Goal: Task Accomplishment & Management: Manage account settings

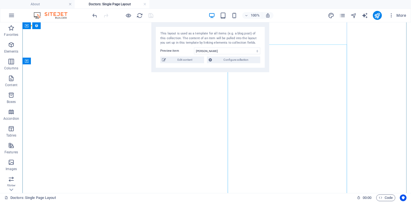
select select "68b91a9be6371b55a30f689c"
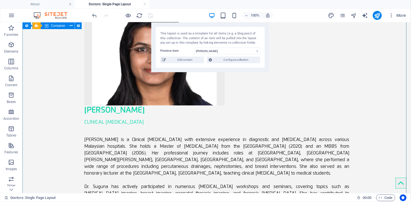
scroll to position [31, 0]
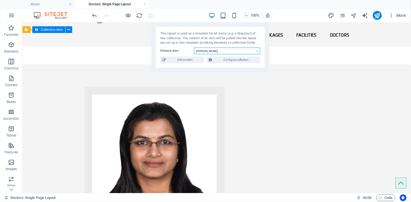
click at [206, 52] on select "[PERSON_NAME] [PERSON_NAME] [PERSON_NAME]" at bounding box center [227, 51] width 66 height 7
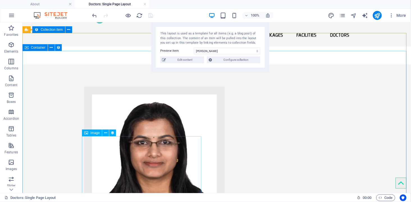
click at [144, 163] on figure at bounding box center [216, 143] width 265 height 112
select select "%"
select select "px"
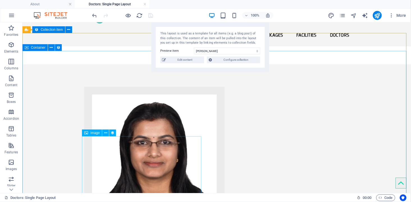
select select "px"
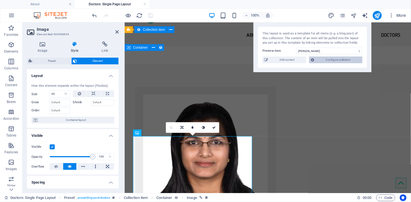
click at [320, 59] on span "Configure collection" at bounding box center [337, 60] width 45 height 7
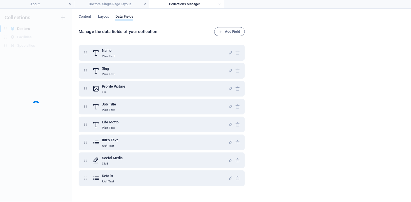
click at [320, 59] on div "Manage the data fields of your collection Add Field Name Plain Text Slug Plain …" at bounding box center [241, 112] width 325 height 170
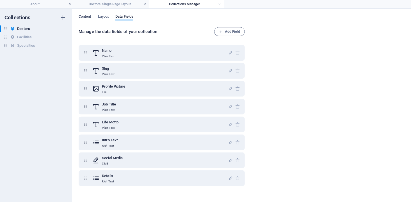
click at [88, 15] on span "Content" at bounding box center [85, 17] width 13 height 8
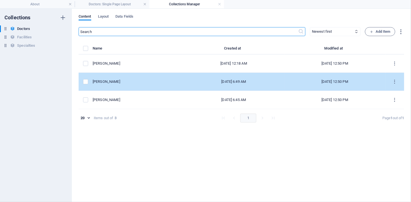
click at [355, 82] on div "[DATE] 12:50 PM" at bounding box center [335, 81] width 92 height 5
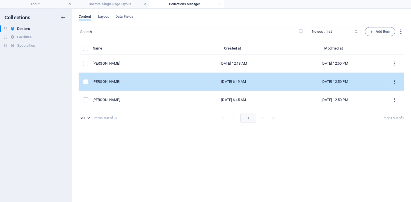
drag, startPoint x: 355, startPoint y: 82, endPoint x: 395, endPoint y: 81, distance: 39.8
click at [395, 81] on icon "items list" at bounding box center [394, 81] width 5 height 5
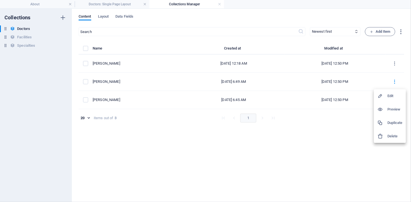
click at [393, 97] on h6 "Edit" at bounding box center [394, 96] width 15 height 7
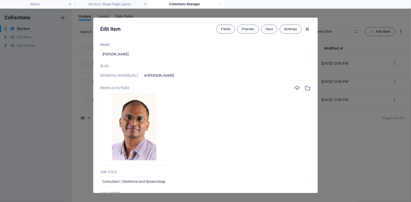
click at [306, 29] on icon "button" at bounding box center [307, 29] width 6 height 6
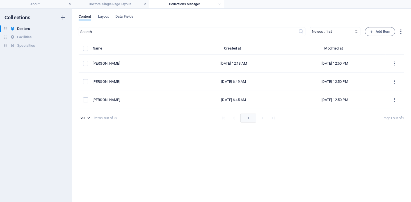
type input "dr-[PERSON_NAME]"
click at [107, 3] on h4 "Doctors: Single Page Layout" at bounding box center [112, 4] width 75 height 6
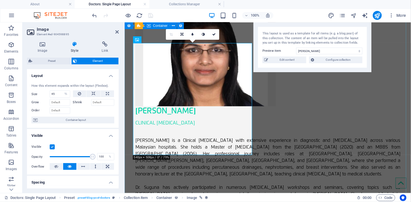
scroll to position [124, 0]
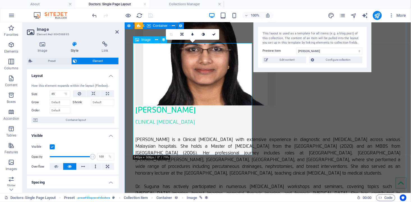
click at [191, 105] on figure at bounding box center [267, 49] width 265 height 112
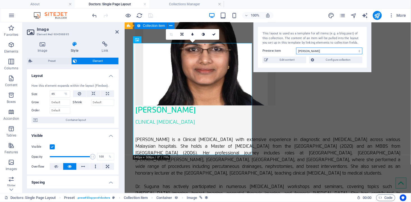
click at [318, 52] on select "[PERSON_NAME] [PERSON_NAME] [PERSON_NAME]" at bounding box center [329, 51] width 66 height 7
select select "68b91a9be6371b55a30f689b"
click at [296, 48] on select "[PERSON_NAME] [PERSON_NAME] [PERSON_NAME]" at bounding box center [329, 51] width 66 height 7
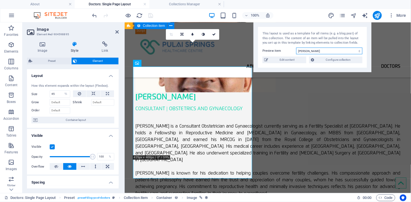
scroll to position [101, 0]
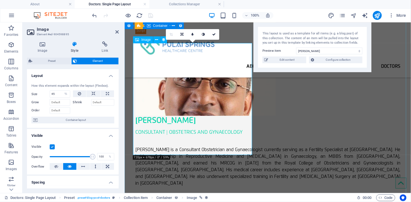
click at [183, 107] on figure at bounding box center [267, 60] width 265 height 112
click at [262, 111] on div "[PERSON_NAME] Consultant | Obstetrics and Gynaecology [PERSON_NAME] is a Consul…" at bounding box center [267, 135] width 286 height 309
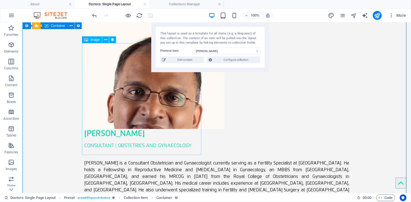
click at [138, 121] on figure at bounding box center [216, 73] width 265 height 112
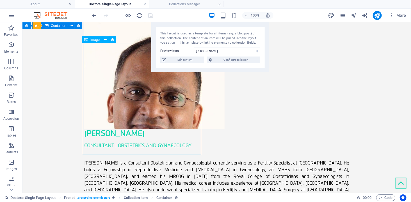
click at [138, 121] on figure at bounding box center [216, 73] width 265 height 112
select select "%"
select select "px"
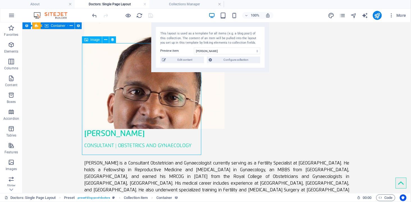
select select "px"
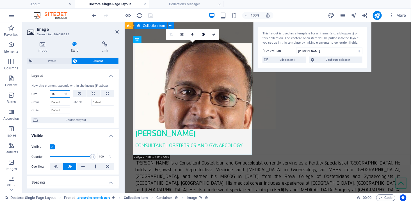
drag, startPoint x: 58, startPoint y: 94, endPoint x: 40, endPoint y: 93, distance: 17.7
click at [40, 93] on div "Size 45 Default auto px % 1/1 1/2 1/3 1/4 1/5 1/6 1/7 1/8 1/9 1/10" at bounding box center [50, 94] width 39 height 7
type input "45"
click at [93, 93] on icon at bounding box center [93, 94] width 4 height 7
select select "DISABLED_OPTION_VALUE"
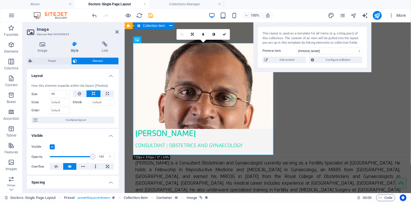
click at [52, 146] on label at bounding box center [52, 147] width 5 height 5
click at [0, 0] on input "Visible" at bounding box center [0, 0] width 0 height 0
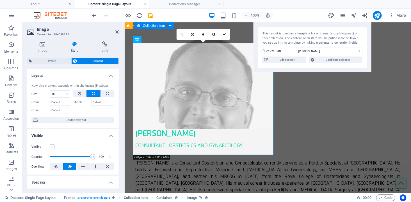
click at [52, 146] on label at bounding box center [52, 147] width 5 height 5
click at [0, 0] on input "Visible" at bounding box center [0, 0] width 0 height 0
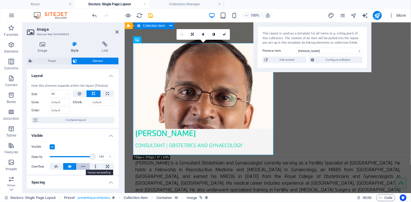
click at [81, 167] on icon at bounding box center [83, 166] width 4 height 7
click at [92, 167] on button at bounding box center [95, 166] width 11 height 7
click at [57, 167] on icon at bounding box center [56, 166] width 4 height 7
click at [68, 167] on icon at bounding box center [70, 166] width 4 height 7
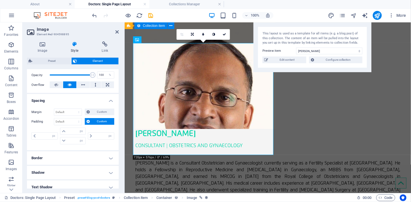
scroll to position [93, 0]
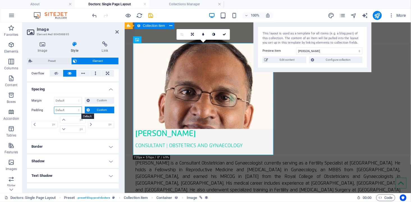
click at [67, 110] on select "Default px rem % vh vw Custom" at bounding box center [67, 110] width 27 height 7
click at [54, 107] on select "Default px rem % vh vw Custom" at bounding box center [67, 110] width 27 height 7
select select "DISABLED_OPTION_VALUE"
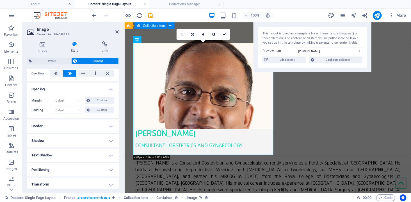
click at [66, 117] on div "Margin Default auto px % rem vw vh Custom Custom auto px % rem vw vh auto px % …" at bounding box center [73, 106] width 92 height 26
click at [93, 13] on icon "undo" at bounding box center [94, 15] width 6 height 6
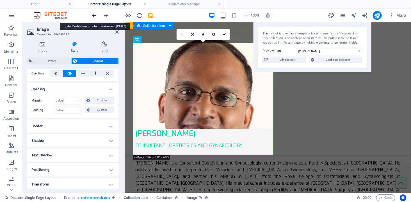
click at [91, 15] on icon "undo" at bounding box center [94, 15] width 6 height 6
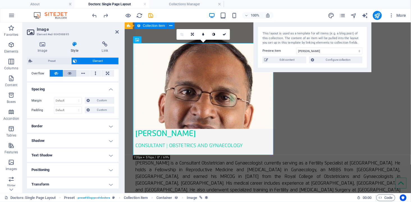
click at [68, 73] on icon at bounding box center [70, 73] width 4 height 7
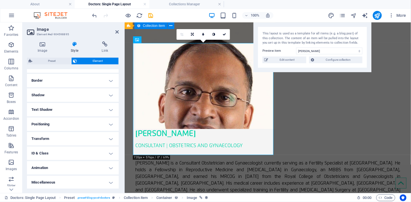
scroll to position [139, 0]
click at [213, 170] on div "[PERSON_NAME] Consultant | Obstetrics and Gynaecology [PERSON_NAME] is a Consul…" at bounding box center [267, 148] width 286 height 309
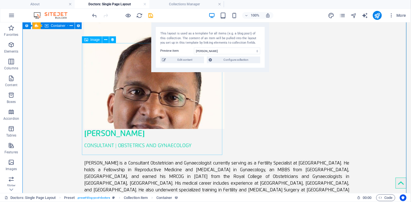
click at [167, 126] on figure at bounding box center [216, 73] width 265 height 112
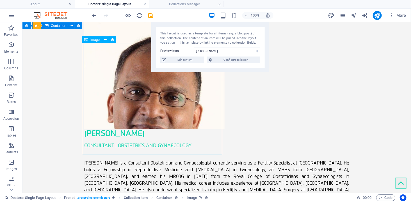
click at [167, 126] on figure at bounding box center [216, 73] width 265 height 112
select select "image"
select select "px"
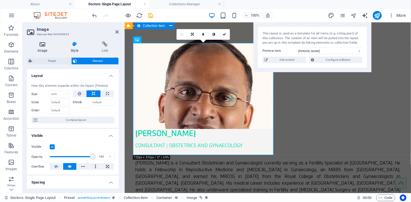
click at [41, 45] on icon at bounding box center [42, 44] width 31 height 6
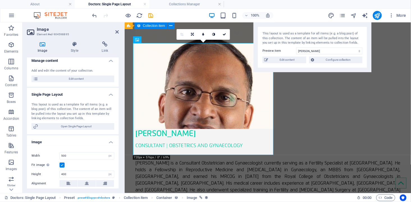
scroll to position [93, 0]
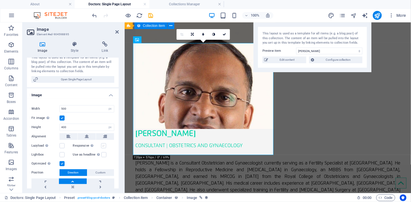
click at [104, 147] on label at bounding box center [103, 146] width 5 height 5
click at [0, 0] on input "Responsive Automatically load retina image and smartphone optimized sizes." at bounding box center [0, 0] width 0 height 0
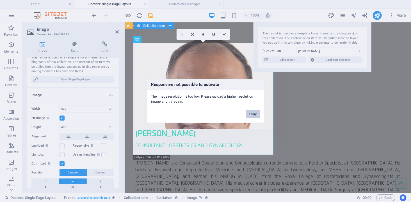
click at [254, 115] on button "Okay" at bounding box center [253, 114] width 14 height 8
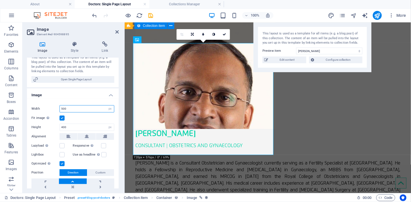
drag, startPoint x: 73, startPoint y: 108, endPoint x: 48, endPoint y: 101, distance: 26.2
click at [48, 101] on div "Drag files here, click to choose files or select files from Files or our free s…" at bounding box center [73, 150] width 92 height 102
click at [63, 119] on label at bounding box center [61, 118] width 5 height 5
click at [0, 0] on input "Fit image Automatically fit image to a fixed width and height" at bounding box center [0, 0] width 0 height 0
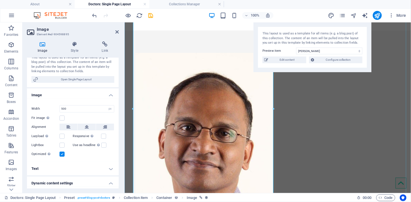
scroll to position [101, 0]
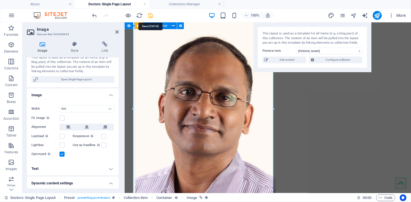
click at [150, 14] on icon "save" at bounding box center [150, 15] width 6 height 6
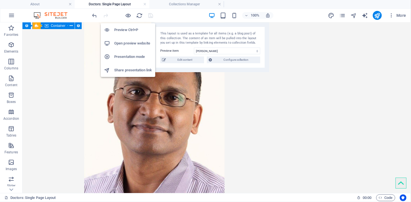
click at [127, 43] on h6 "Open preview website" at bounding box center [133, 43] width 38 height 7
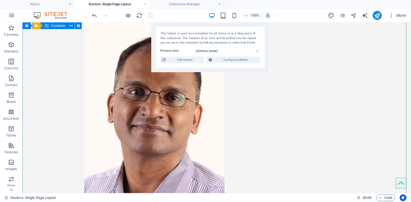
click at [361, 44] on div "[PERSON_NAME] Consultant | Obstetrics and Gynaecology [PERSON_NAME] is a Consul…" at bounding box center [216, 197] width 388 height 407
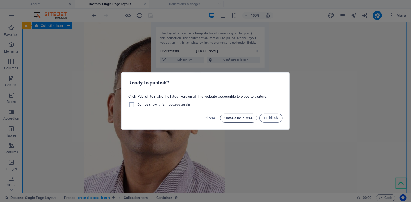
click at [242, 117] on span "Save and close" at bounding box center [238, 118] width 28 height 4
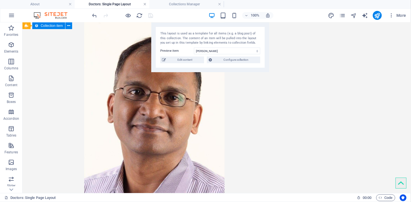
click at [144, 3] on link at bounding box center [144, 4] width 3 height 5
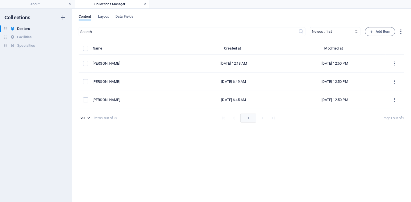
click at [143, 4] on link at bounding box center [144, 4] width 3 height 5
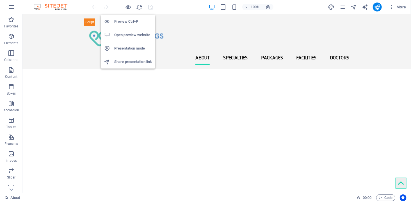
click at [128, 20] on h6 "Preview Ctrl+P" at bounding box center [133, 21] width 38 height 7
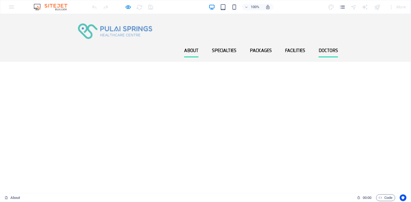
click at [328, 44] on link "Doctors" at bounding box center [327, 50] width 19 height 13
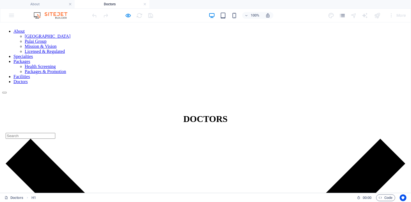
scroll to position [62, 0]
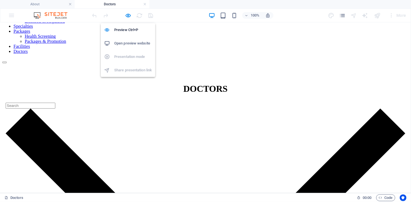
click at [126, 43] on h6 "Open preview website" at bounding box center [133, 43] width 38 height 7
